Goal: Task Accomplishment & Management: Use online tool/utility

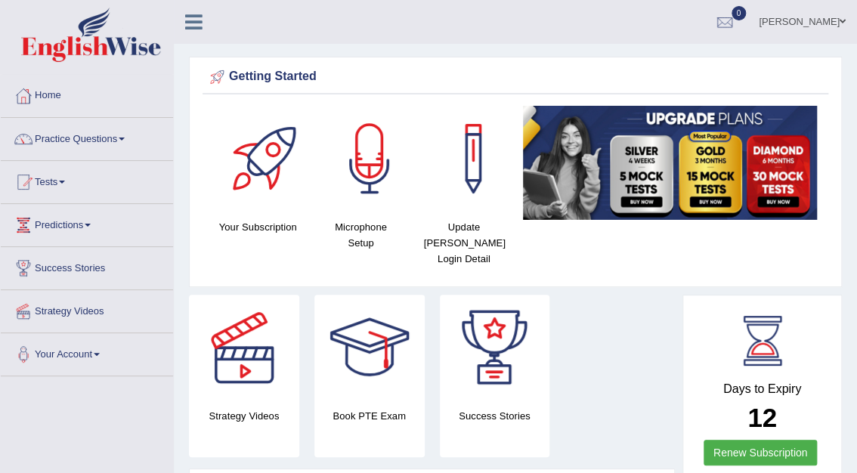
click at [573, 37] on ul "Mohita Negi Toggle navigation Username: Mohita Access Type: Online Subscription…" at bounding box center [618, 21] width 478 height 43
click at [42, 181] on link "Tests" at bounding box center [87, 180] width 172 height 38
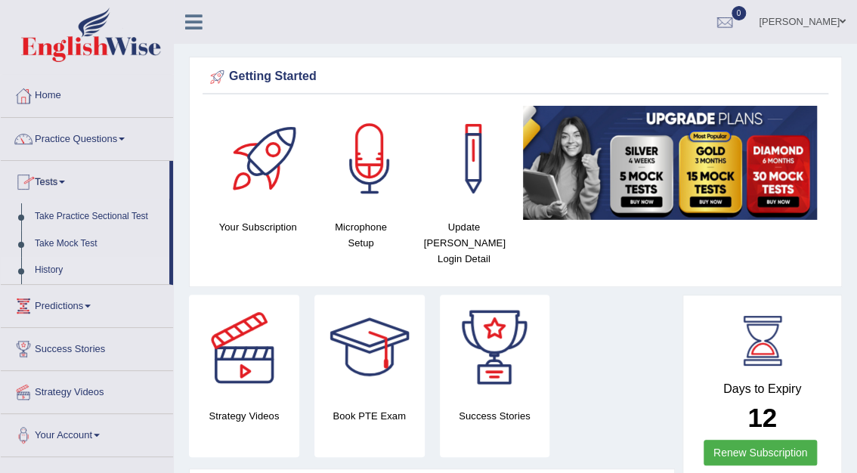
click at [47, 269] on link "History" at bounding box center [98, 270] width 141 height 27
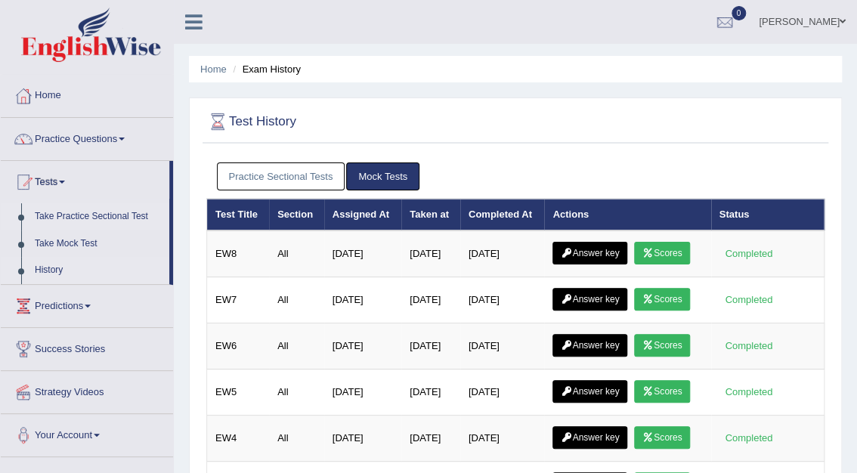
click at [57, 216] on link "Take Practice Sectional Test" at bounding box center [98, 216] width 141 height 27
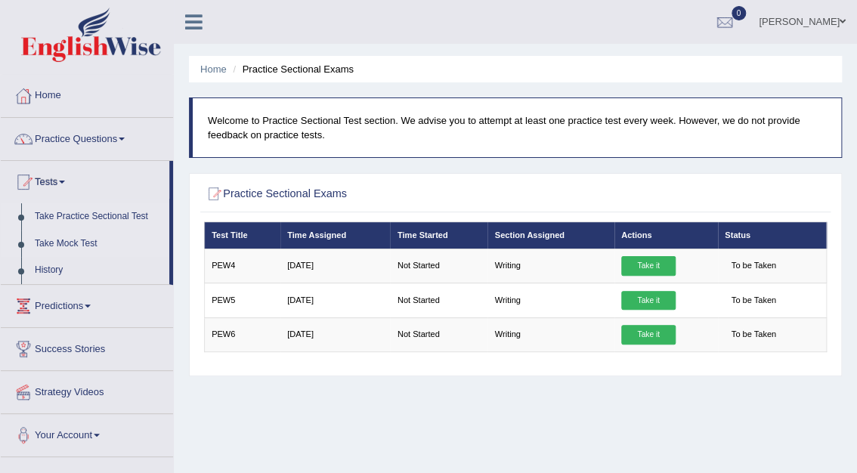
click at [57, 240] on link "Take Mock Test" at bounding box center [98, 243] width 141 height 27
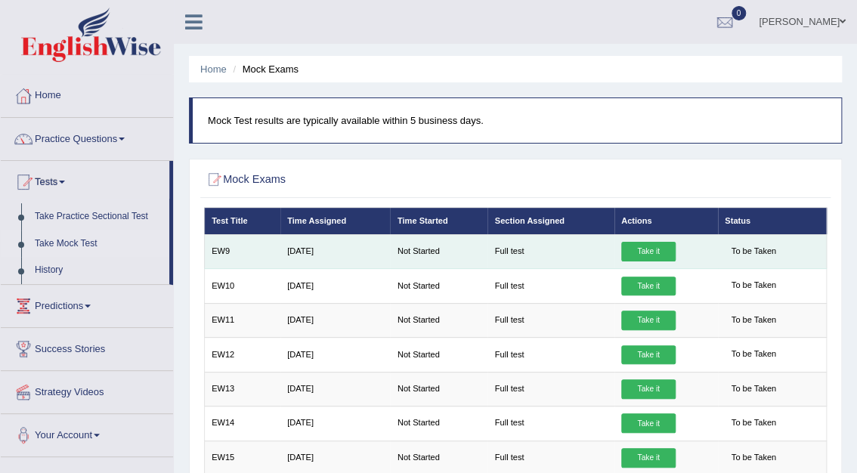
click at [631, 246] on link "Take it" at bounding box center [648, 252] width 54 height 20
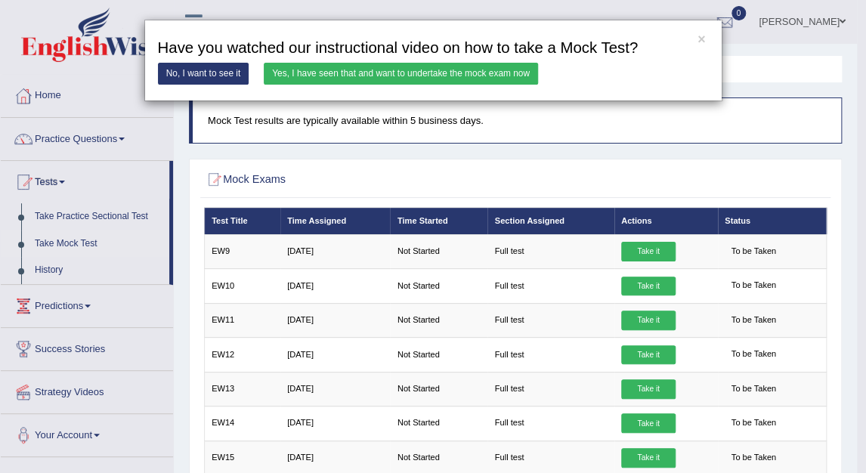
click at [419, 76] on link "Yes, I have seen that and want to undertake the mock exam now" at bounding box center [401, 74] width 274 height 22
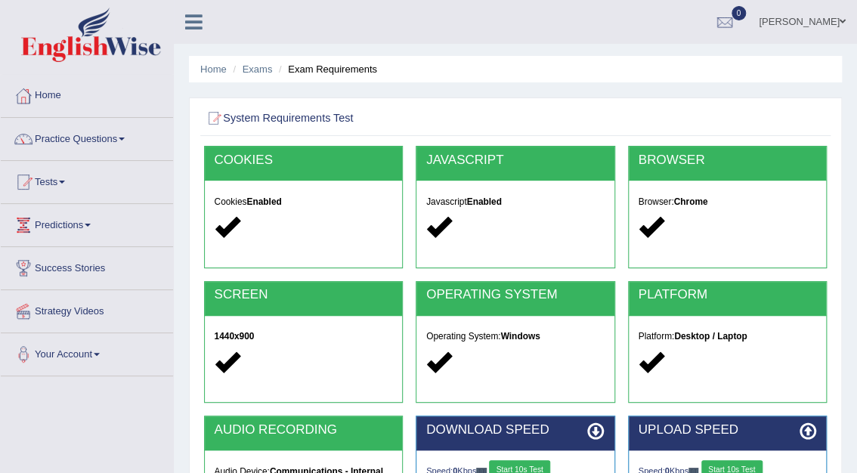
click at [534, 465] on button "Start 10s Test" at bounding box center [519, 470] width 61 height 20
click at [534, 465] on button "Start 10s Test" at bounding box center [532, 470] width 61 height 20
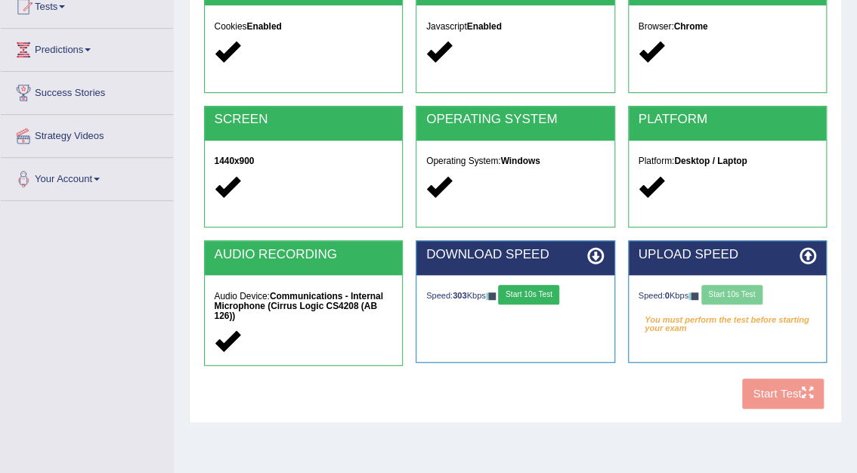
scroll to position [178, 0]
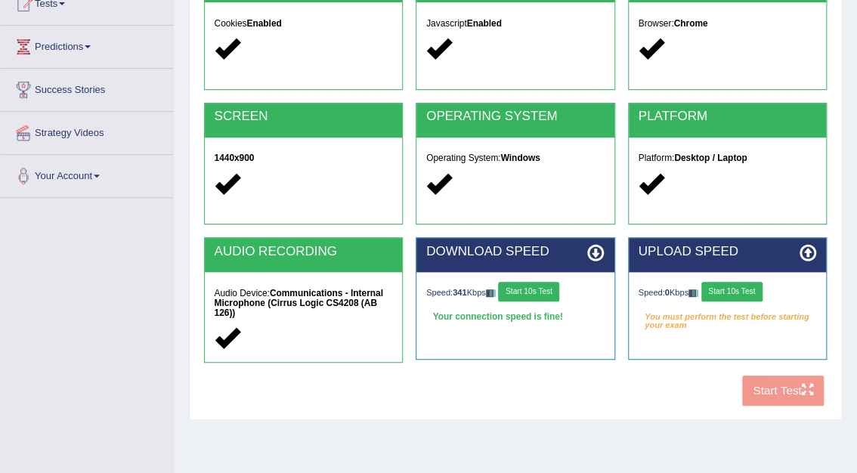
click at [732, 292] on button "Start 10s Test" at bounding box center [731, 292] width 61 height 20
click at [743, 293] on button "Start 10s Test" at bounding box center [745, 292] width 61 height 20
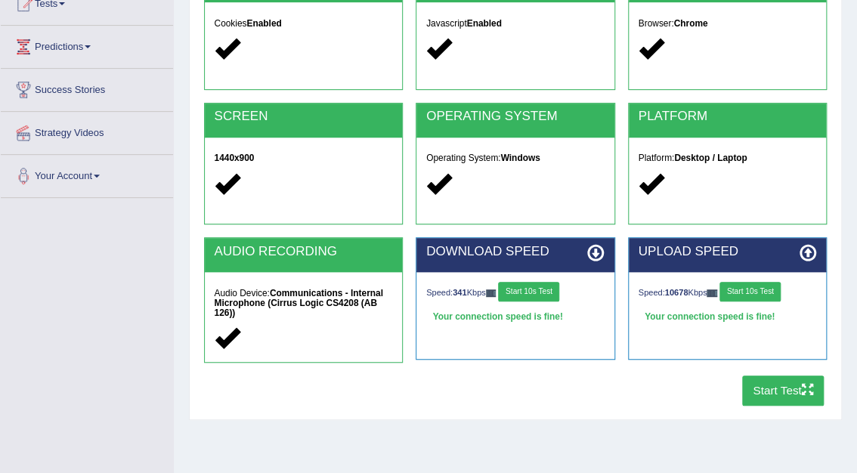
click at [776, 394] on button "Start Test" at bounding box center [783, 389] width 82 height 29
